Goal: Complete application form

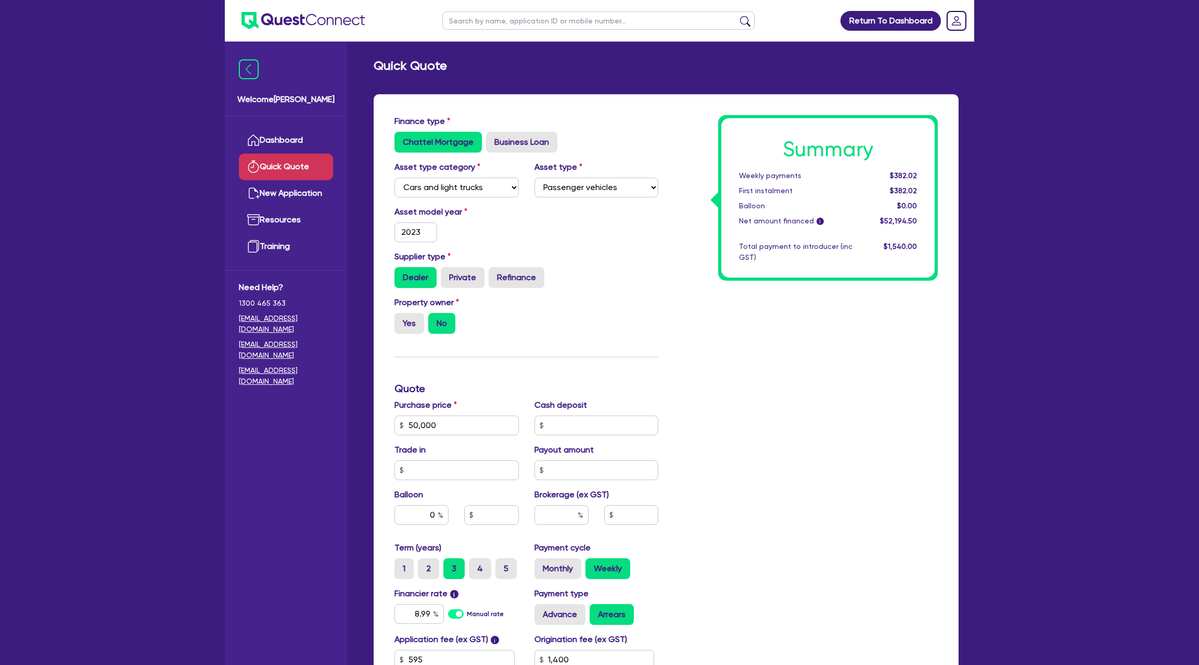
select select "CARS_AND_LIGHT_TRUCKS"
select select "PASSENGER_VEHICLES"
click at [499, 23] on input "text" at bounding box center [599, 20] width 312 height 18
type input "[PERSON_NAME]"
click button "submit" at bounding box center [745, 23] width 17 height 15
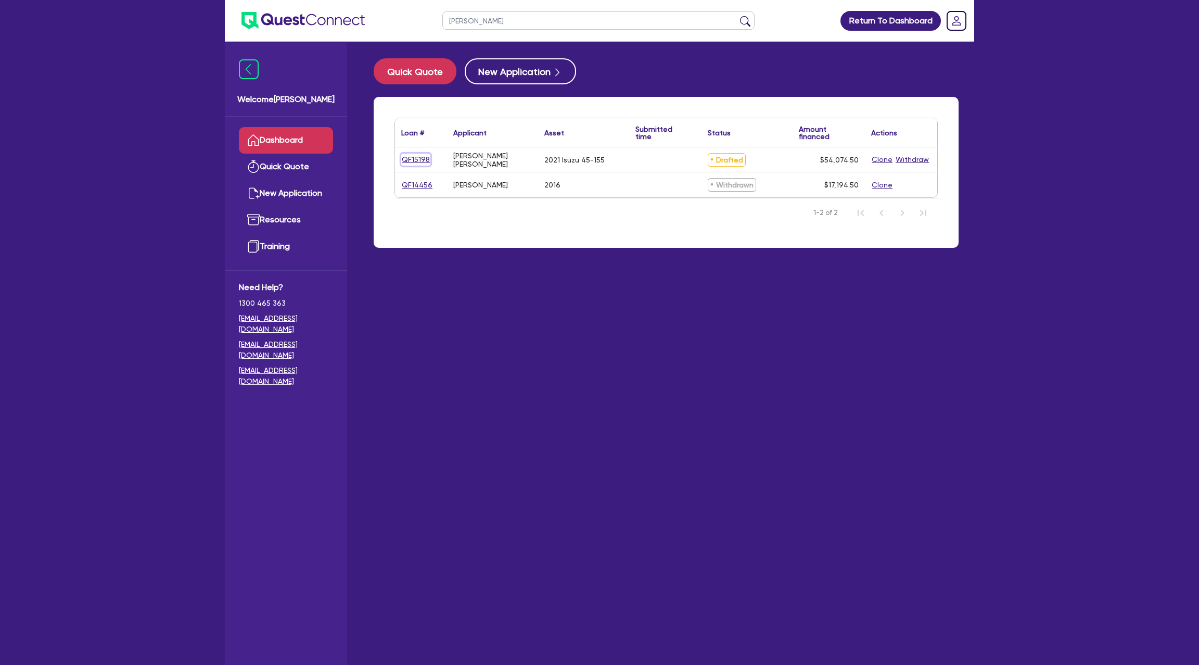
click at [418, 158] on link "QF15198" at bounding box center [415, 160] width 29 height 12
select select "CARS_AND_LIGHT_TRUCKS"
select select "PASSENGER_VEHICLES"
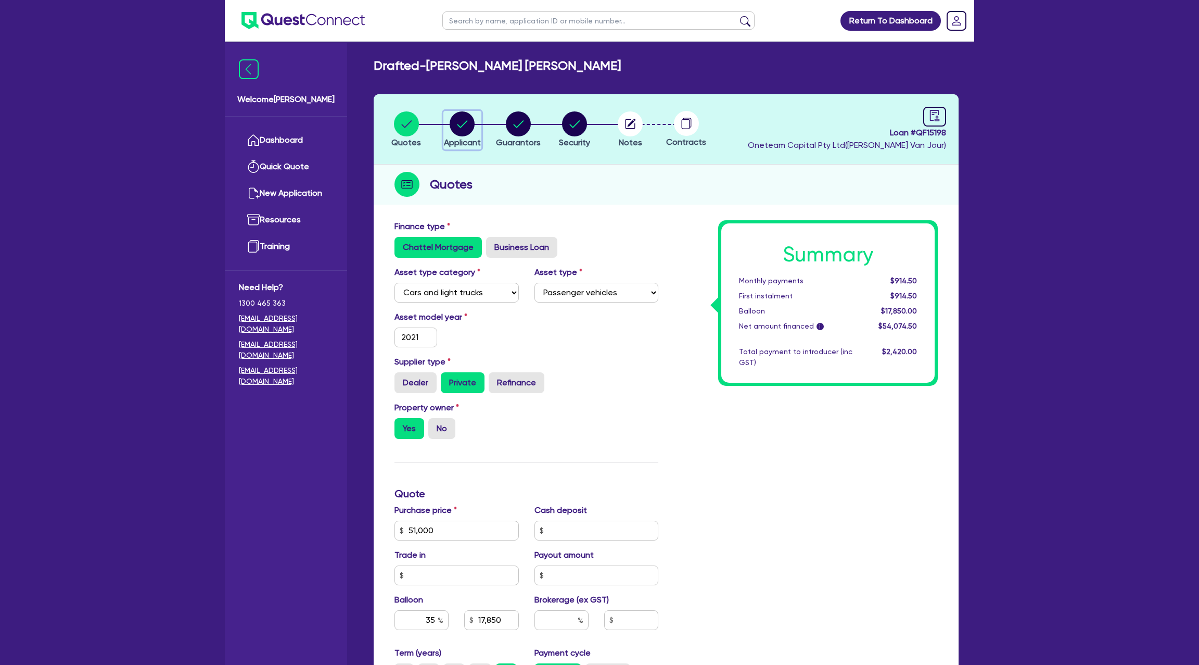
click at [457, 126] on circle "button" at bounding box center [462, 123] width 25 height 25
select select "SOLE_TRADER"
select select "BUILDING_CONSTRUCTION"
select select "TRADES_SERVICES_CONSUMERS"
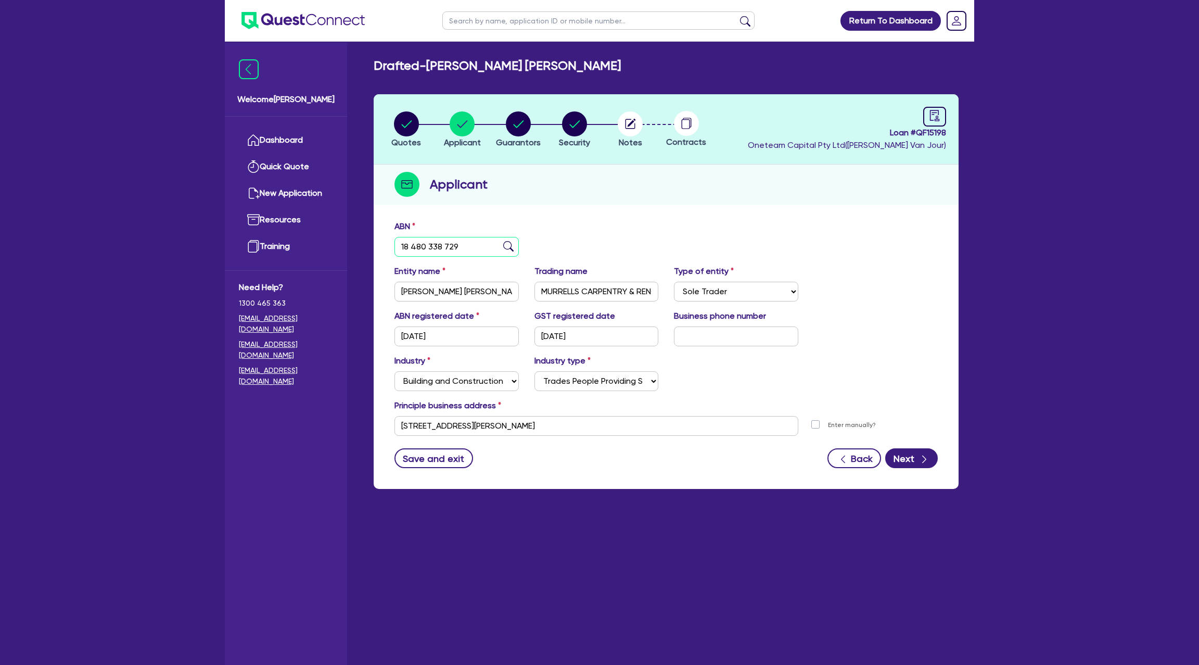
click at [422, 245] on input "18 480 338 729" at bounding box center [457, 247] width 124 height 20
click at [590, 297] on input "MURRELLS CARPENTRY & RENOVATIONS" at bounding box center [597, 292] width 124 height 20
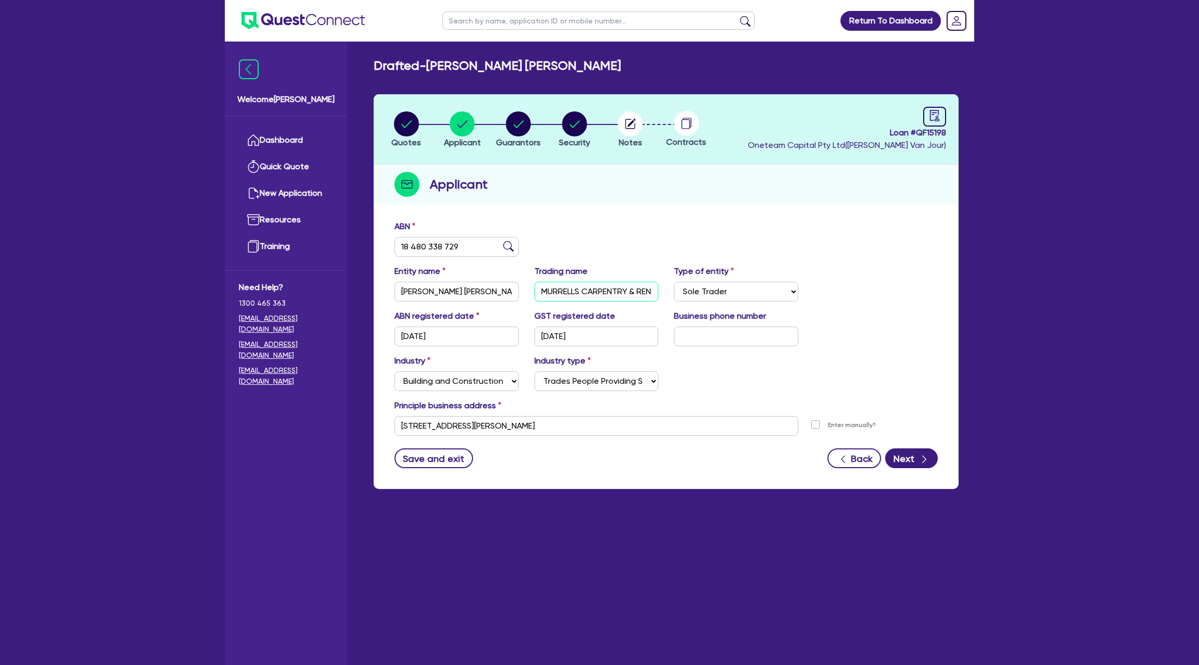
click at [590, 296] on input "MURRELLS CARPENTRY & RENOVATIONS" at bounding box center [597, 292] width 124 height 20
click at [274, 136] on link "Dashboard" at bounding box center [286, 140] width 94 height 27
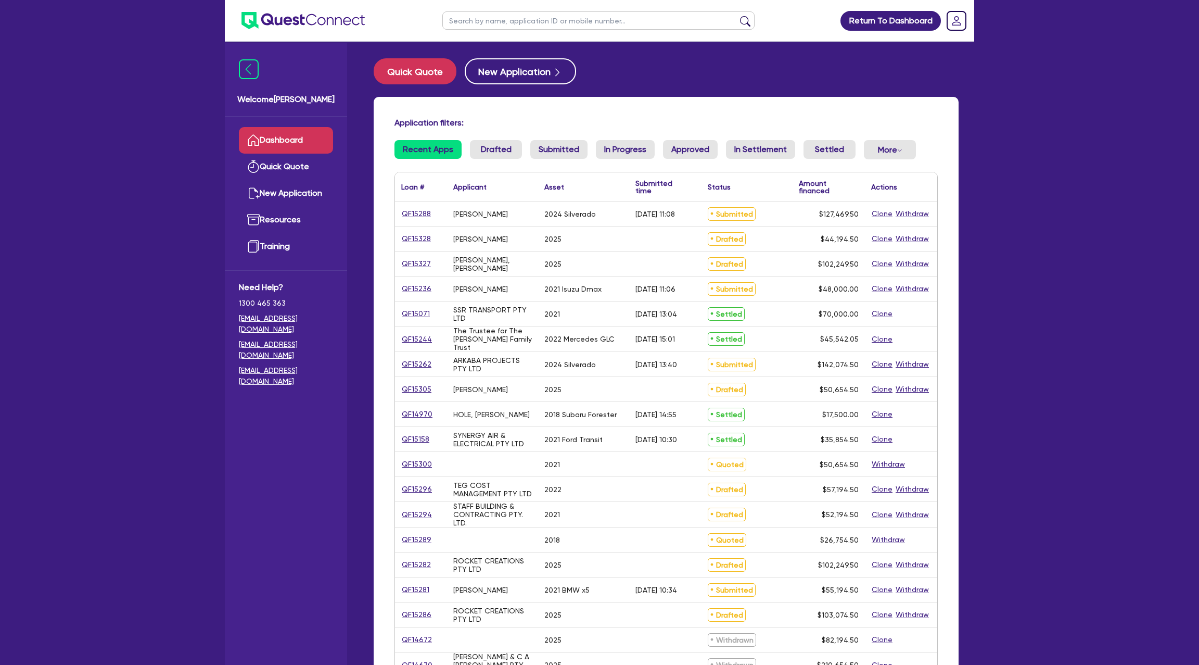
click at [479, 22] on input "text" at bounding box center [599, 20] width 312 height 18
type input "[PERSON_NAME]"
click at [737, 16] on button "submit" at bounding box center [745, 23] width 17 height 15
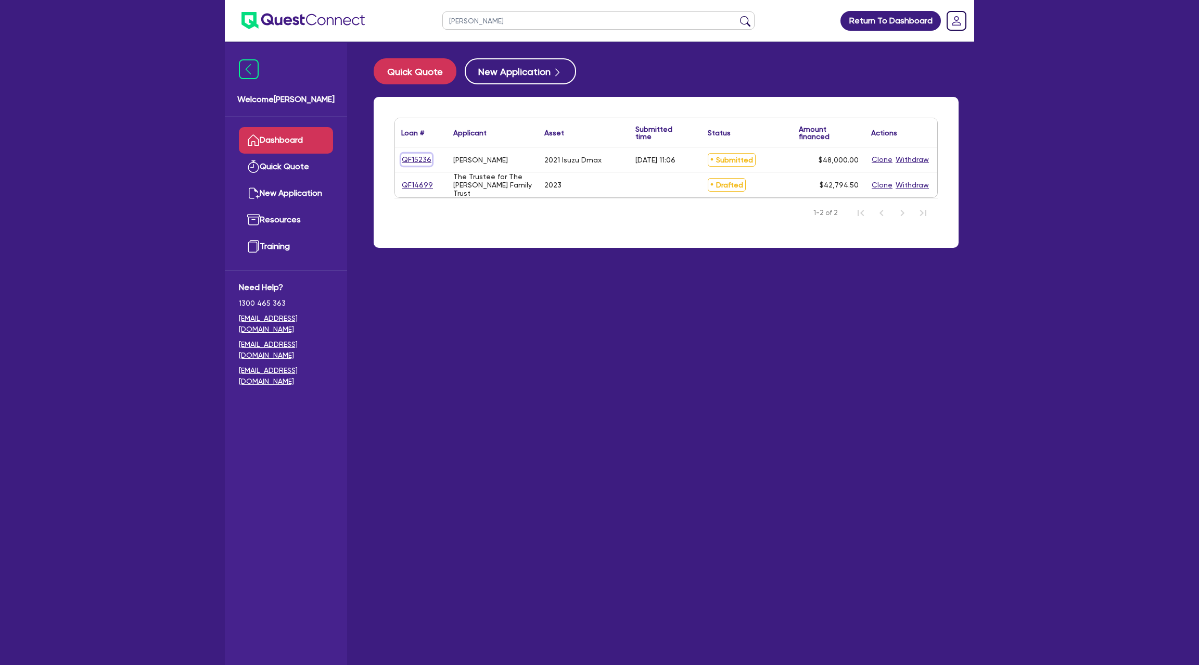
click at [426, 160] on link "QF15236" at bounding box center [416, 160] width 31 height 12
select select "CARS_AND_LIGHT_TRUCKS"
select select "PASSENGER_VEHICLES"
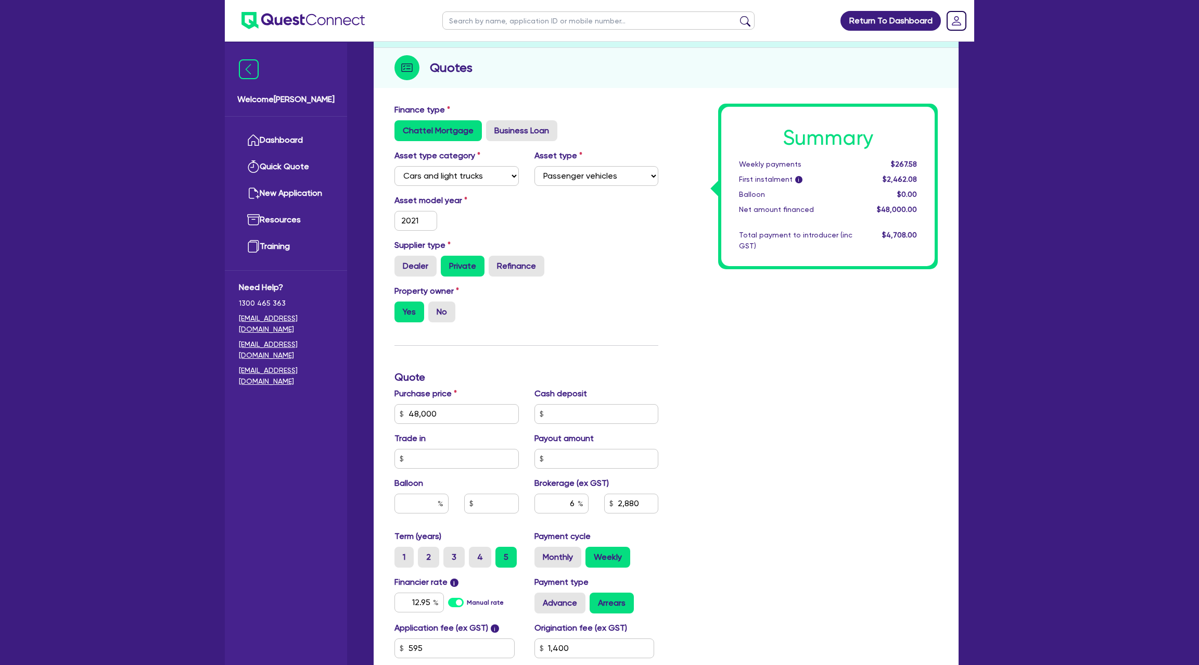
scroll to position [115, 0]
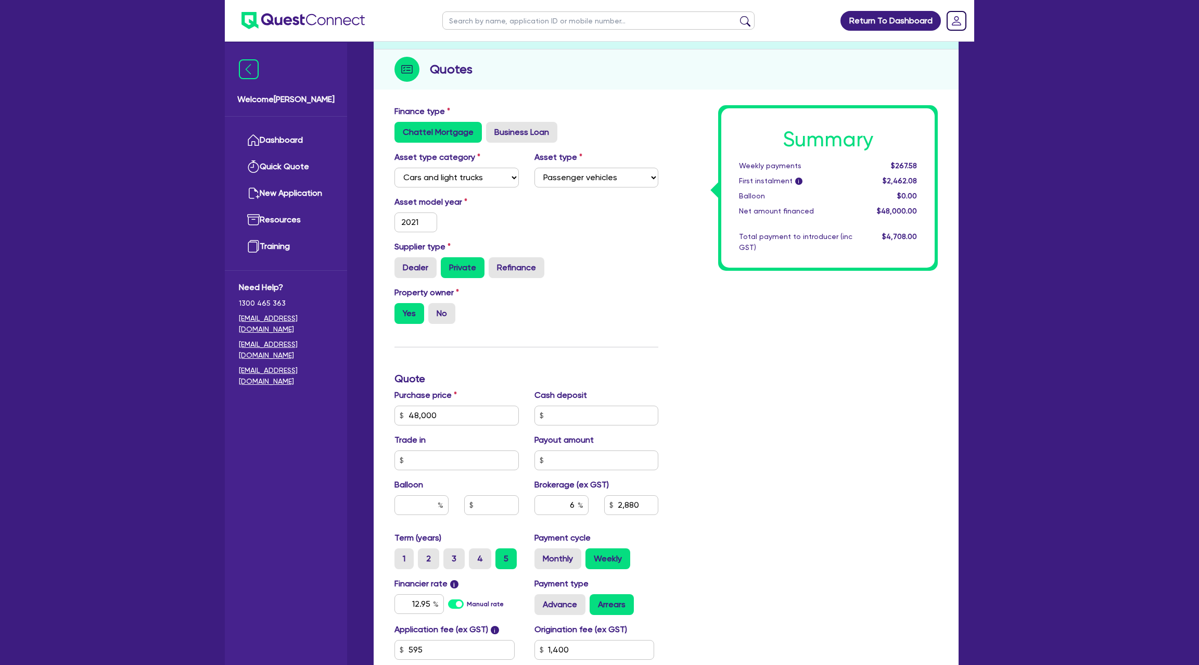
click at [571, 569] on div "Term (years) 1 2 3 4 5 Payment cycle Monthly Weekly" at bounding box center [527, 555] width 280 height 46
click at [561, 563] on label "Monthly" at bounding box center [558, 558] width 47 height 21
click at [541, 555] on input "Monthly" at bounding box center [538, 551] width 7 height 7
radio input "true"
type input "48,000"
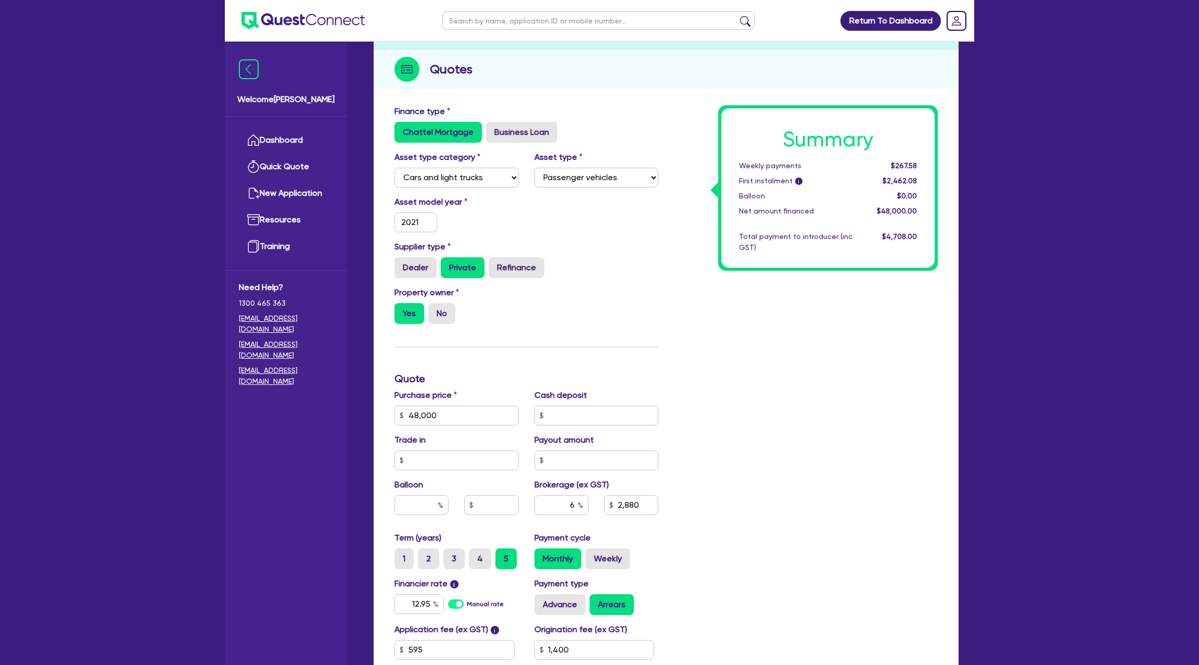
type input "2,880"
type input "1,400"
type input "48,000"
type input "2,880"
type input "1,400"
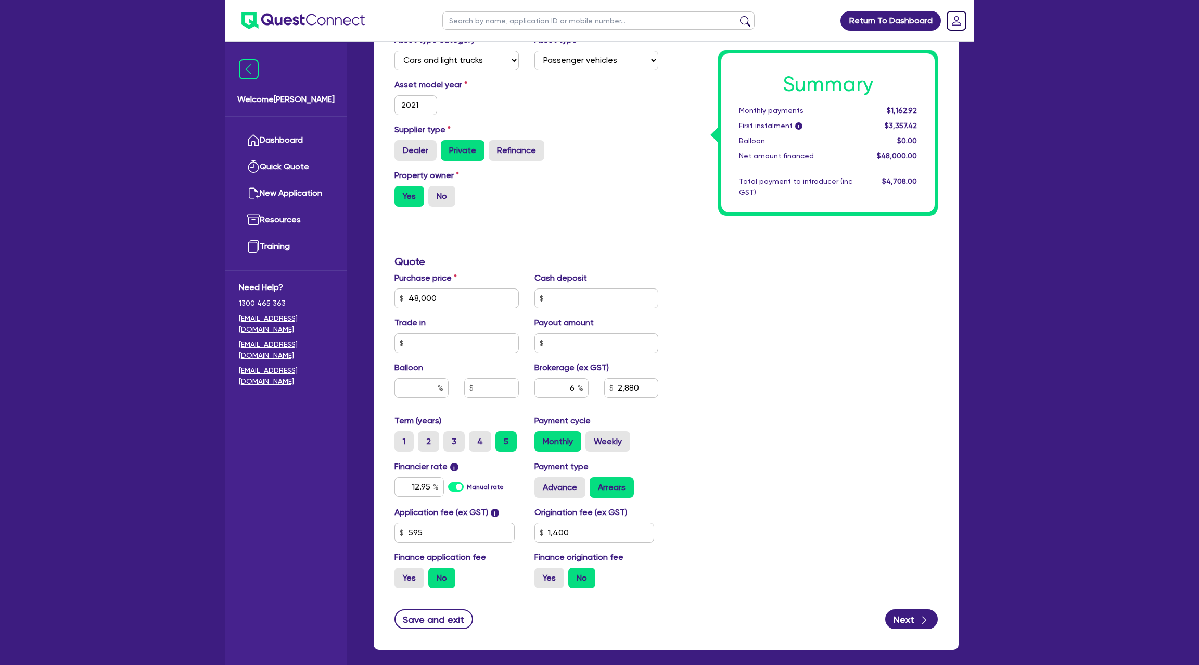
scroll to position [0, 0]
